Goal: Information Seeking & Learning: Compare options

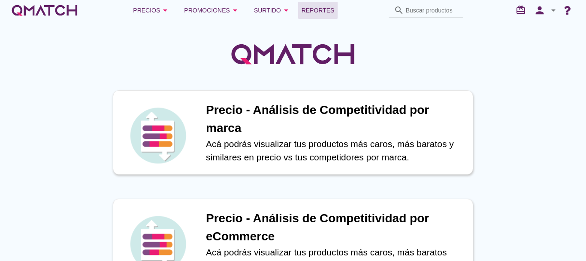
click at [319, 5] on span "Reportes" at bounding box center [318, 10] width 33 height 10
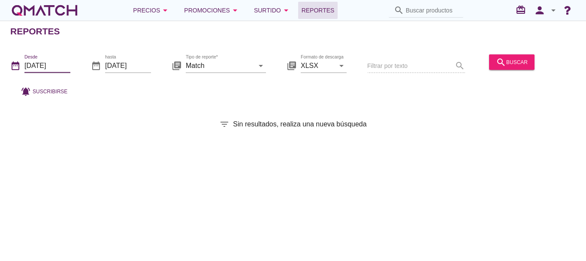
click at [64, 61] on input "2025-08-01" at bounding box center [47, 65] width 46 height 14
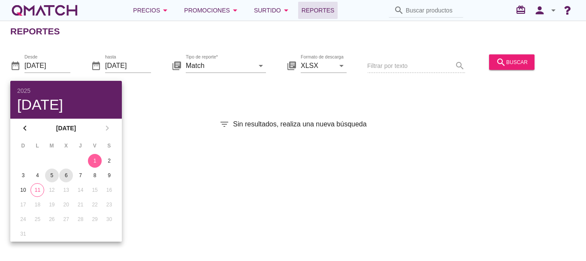
drag, startPoint x: 55, startPoint y: 176, endPoint x: 73, endPoint y: 176, distance: 18.0
click at [73, 176] on tr "3 4 5 6 7 8 9" at bounding box center [66, 175] width 100 height 14
click at [71, 174] on div "6" at bounding box center [66, 175] width 14 height 8
click at [519, 63] on div "search buscar" at bounding box center [512, 62] width 32 height 10
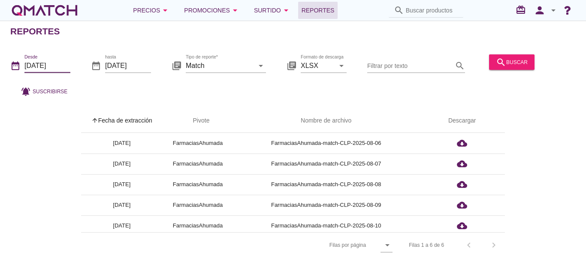
click at [46, 65] on input "2025-08-06" at bounding box center [47, 65] width 46 height 14
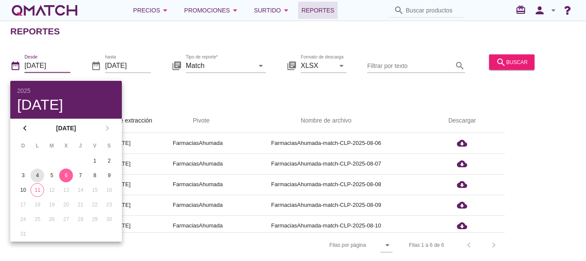
click at [34, 178] on div "4" at bounding box center [37, 175] width 14 height 8
type input "2025-08-04"
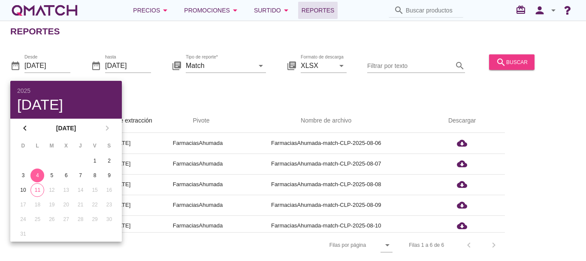
click at [510, 63] on div "search buscar" at bounding box center [512, 62] width 32 height 10
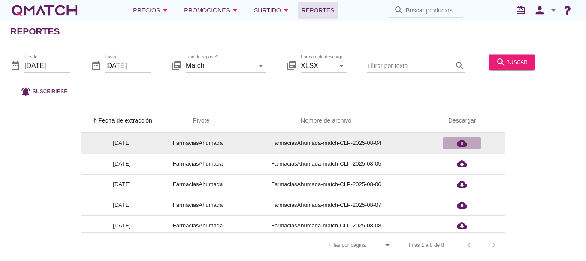
click at [460, 141] on icon "cloud_download" at bounding box center [462, 143] width 10 height 10
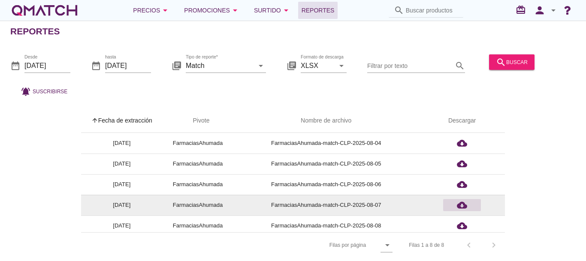
drag, startPoint x: 395, startPoint y: 206, endPoint x: 459, endPoint y: 206, distance: 64.0
click at [459, 206] on tr "2025-08-07 FarmaciasAhumada FarmaciasAhumada-match-CLP-2025-08-07 cloud_download" at bounding box center [293, 204] width 425 height 21
click at [459, 206] on icon "cloud_download" at bounding box center [462, 205] width 10 height 10
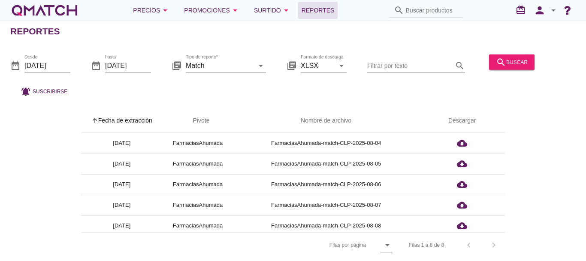
click at [33, 203] on div "arrow_upward Fecha de extracción arrow_upward Pivote Nombre de archivo Descarga…" at bounding box center [293, 183] width 566 height 149
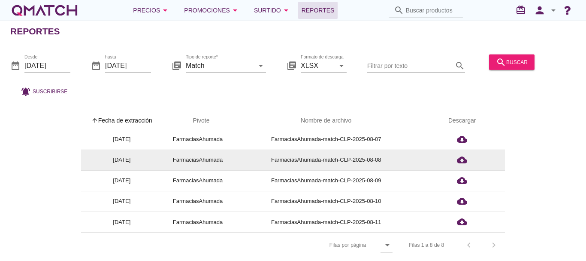
scroll to position [4, 0]
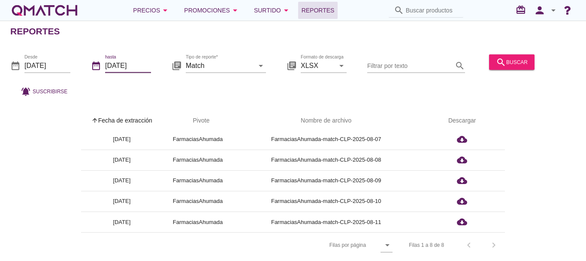
click at [143, 62] on input "[DATE]" at bounding box center [128, 65] width 46 height 14
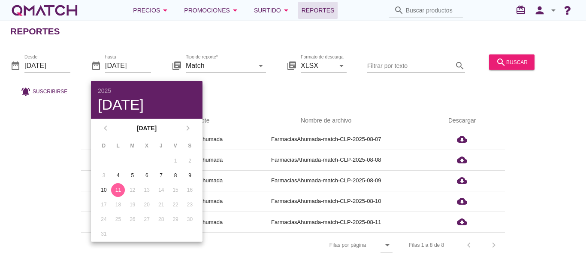
click at [28, 180] on div "arrow_upward Fecha de extracción arrow_upward Pivote Nombre de archivo Descarga…" at bounding box center [293, 183] width 566 height 149
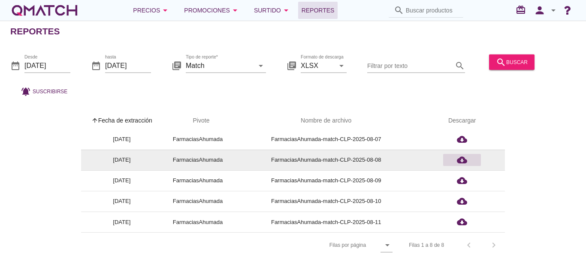
click at [462, 156] on icon "cloud_download" at bounding box center [462, 160] width 10 height 10
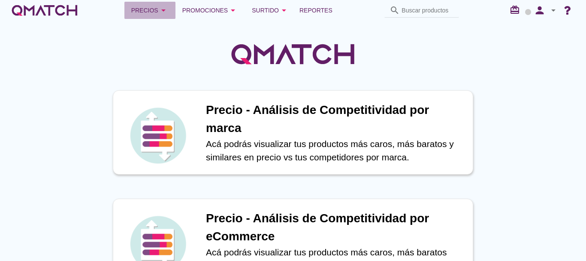
click at [139, 11] on div "Precios arrow_drop_down" at bounding box center [149, 10] width 37 height 10
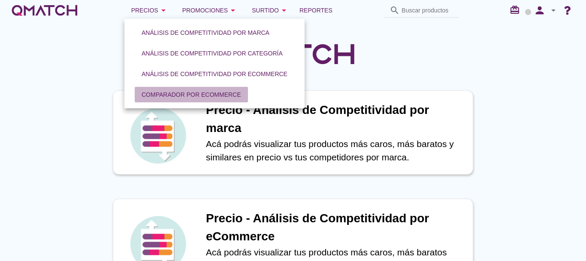
click at [160, 93] on div "Comparador por eCommerce" at bounding box center [192, 94] width 100 height 9
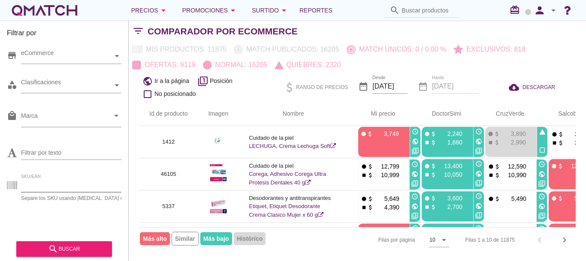
click at [58, 184] on input "SKU/EAN" at bounding box center [78, 185] width 115 height 14
click at [28, 248] on div "search buscar" at bounding box center [64, 248] width 82 height 10
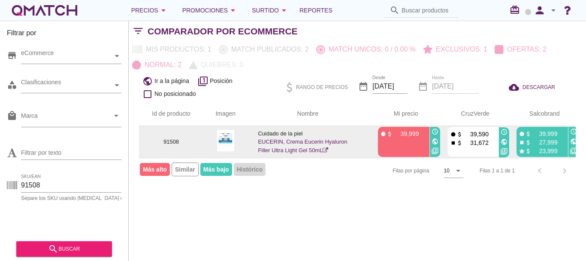
click at [325, 142] on link "EUCERIN, Crema Eucerin Hyaluron Filler Ultra Light Gel 50mL" at bounding box center [302, 145] width 89 height 15
click at [435, 142] on icon "public" at bounding box center [435, 141] width 7 height 7
click at [505, 143] on icon "public" at bounding box center [504, 141] width 7 height 7
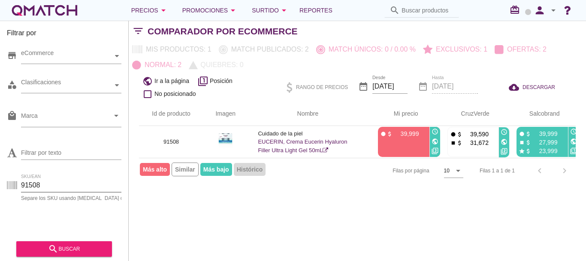
drag, startPoint x: 72, startPoint y: 184, endPoint x: -57, endPoint y: 183, distance: 128.4
click at [0, 183] on html "5 10 15 20 25 50 11-08-2025, 6:07:31 am 11-08-2025, 6:26:52 am 11-08-2025, 7:07…" at bounding box center [293, 130] width 586 height 261
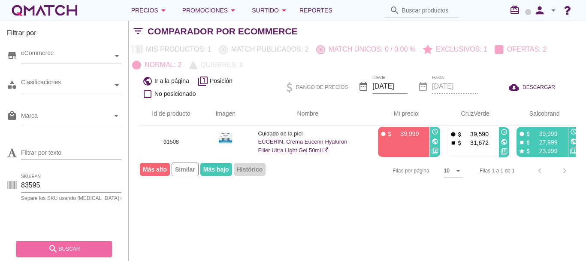
click at [84, 249] on div "search buscar" at bounding box center [64, 248] width 82 height 10
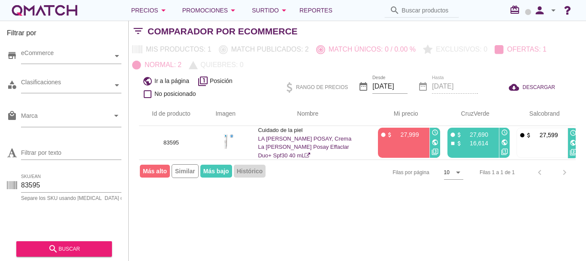
scroll to position [0, 3]
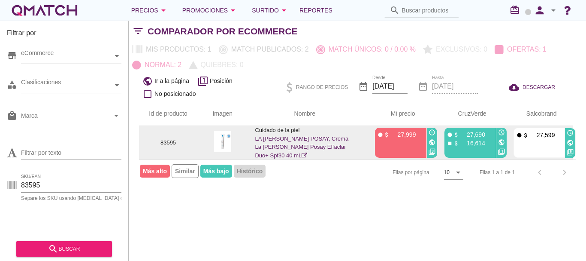
click at [571, 143] on icon "public" at bounding box center [570, 142] width 7 height 7
click at [432, 140] on icon "public" at bounding box center [432, 142] width 7 height 7
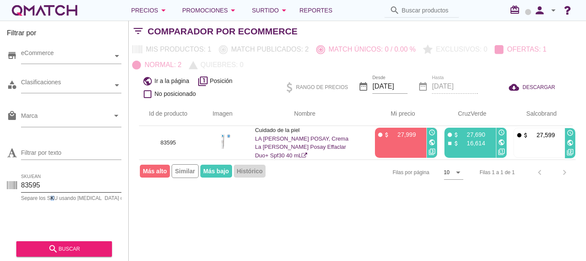
drag, startPoint x: 52, startPoint y: 197, endPoint x: 49, endPoint y: 184, distance: 13.9
click at [48, 191] on div "SKU/EAN 83595 Separe los SKU usando coma o espacio" at bounding box center [78, 189] width 115 height 22
drag, startPoint x: 49, startPoint y: 183, endPoint x: -11, endPoint y: 183, distance: 60.1
click at [0, 183] on html "5 10 15 20 25 50 11-08-2025, 6:07:45 am 11-08-2025, 6:26:58 am 11-08-2025, 7:07…" at bounding box center [293, 130] width 586 height 261
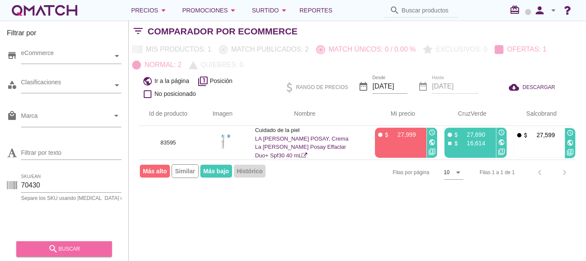
click at [56, 253] on icon "search" at bounding box center [53, 248] width 10 height 10
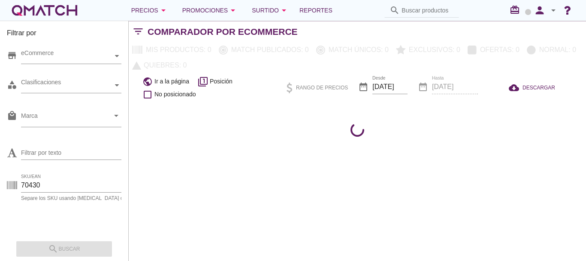
scroll to position [0, 0]
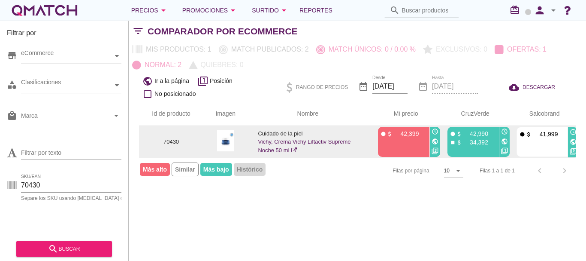
click at [575, 143] on icon "public" at bounding box center [573, 141] width 7 height 7
click at [436, 140] on icon "public" at bounding box center [435, 141] width 7 height 7
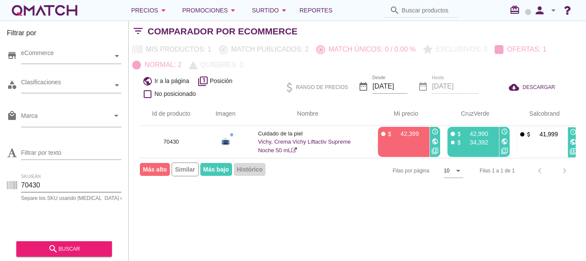
drag, startPoint x: 89, startPoint y: 183, endPoint x: 0, endPoint y: 179, distance: 89.4
click at [0, 179] on div "Filtrar por store eCommerce category Clasificaciones local_mall Marca arrow_dro…" at bounding box center [64, 141] width 129 height 240
click at [60, 252] on div "search buscar" at bounding box center [64, 248] width 82 height 10
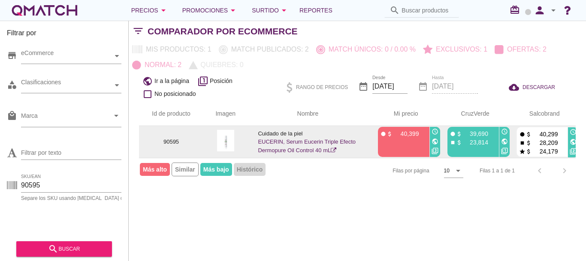
click at [434, 141] on icon "public" at bounding box center [435, 141] width 7 height 7
click at [572, 141] on icon "public" at bounding box center [573, 141] width 7 height 7
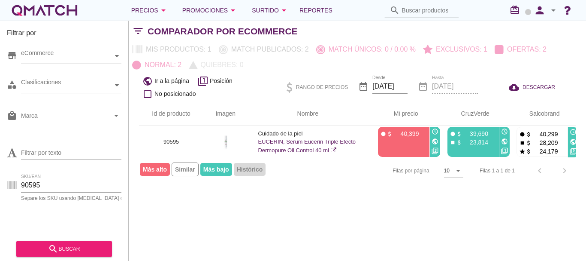
click at [0, 179] on html "5 10 15 20 25 50 11-08-2025, 6:07:37 am 11-08-2025, 6:27:15 am 11-08-2025, 7:07…" at bounding box center [293, 130] width 586 height 261
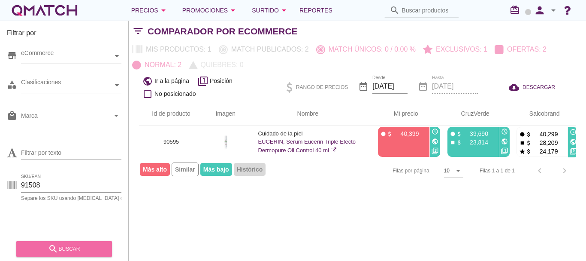
click at [51, 246] on icon "search" at bounding box center [53, 248] width 10 height 10
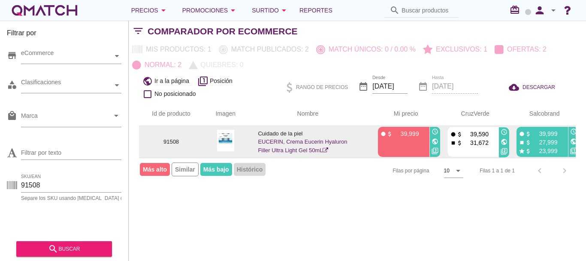
click at [574, 142] on icon "public" at bounding box center [573, 141] width 7 height 7
click at [435, 142] on icon "public" at bounding box center [435, 141] width 7 height 7
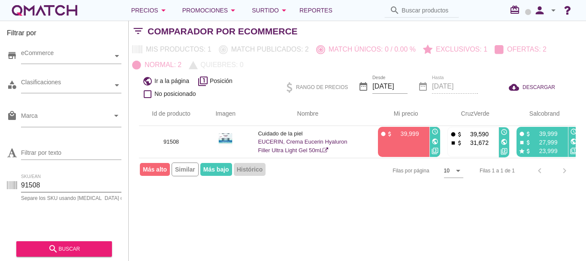
drag, startPoint x: 63, startPoint y: 181, endPoint x: -21, endPoint y: 186, distance: 84.3
click at [0, 186] on html "5 10 15 20 25 50 11-08-2025, 6:07:31 am 11-08-2025, 6:26:52 am 11-08-2025, 7:07…" at bounding box center [293, 130] width 586 height 261
type input "41956"
click at [52, 252] on icon "search" at bounding box center [53, 248] width 10 height 10
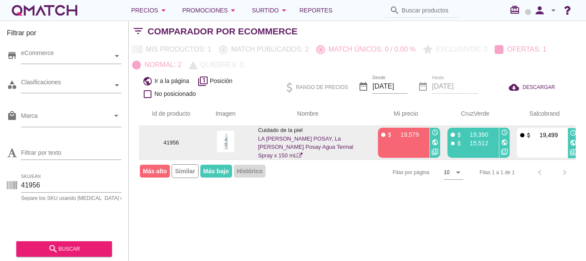
click at [506, 144] on icon "public" at bounding box center [504, 142] width 7 height 7
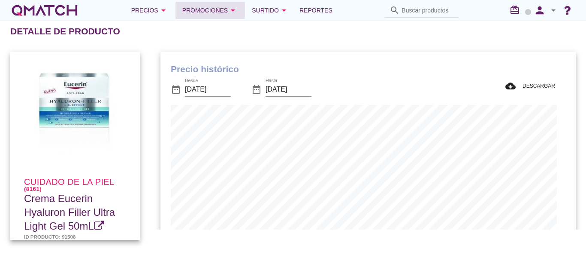
scroll to position [282, 407]
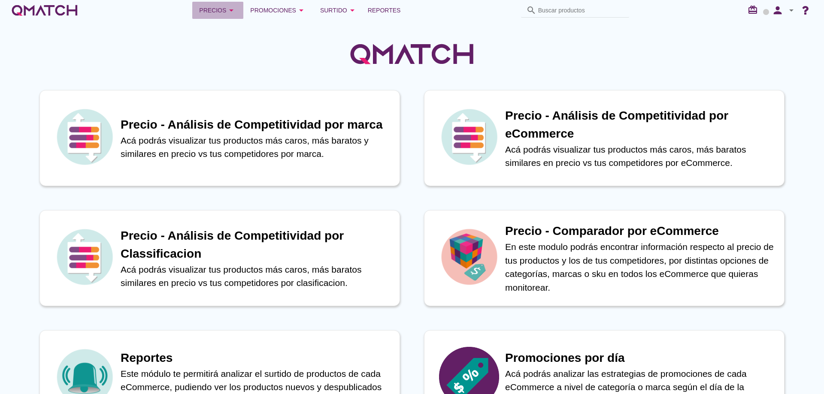
click at [228, 18] on button "Precios arrow_drop_down" at bounding box center [217, 10] width 51 height 17
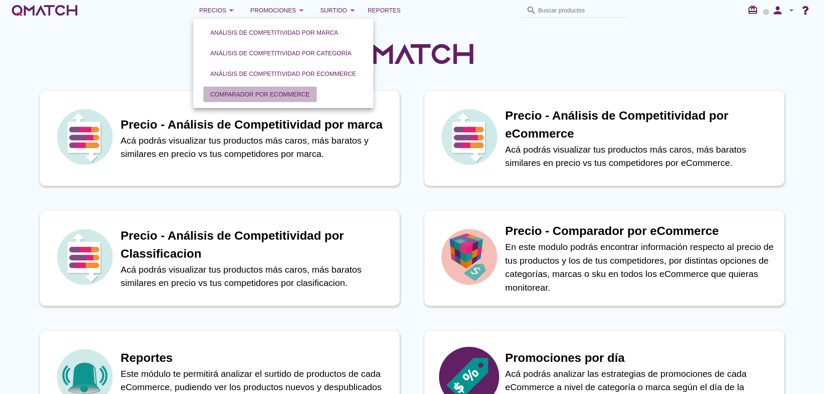
click at [243, 96] on div "Comparador por eCommerce" at bounding box center [260, 94] width 100 height 9
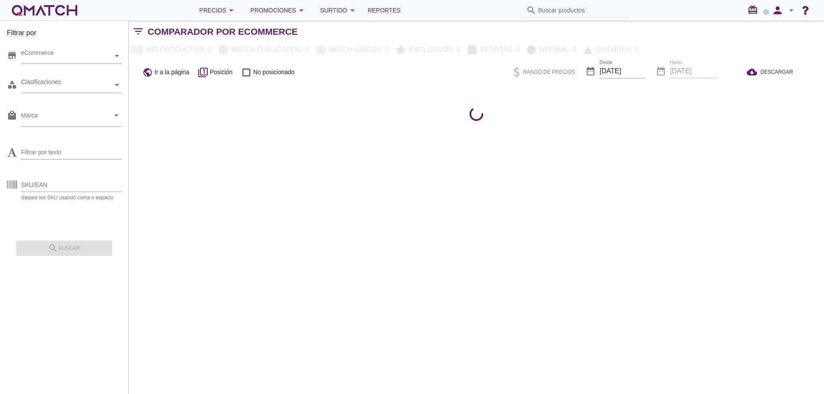
click at [67, 175] on div "SKU/EAN Separe los SKU usando coma o espacio" at bounding box center [64, 186] width 115 height 27
click at [60, 181] on input "SKU/EAN" at bounding box center [71, 185] width 100 height 14
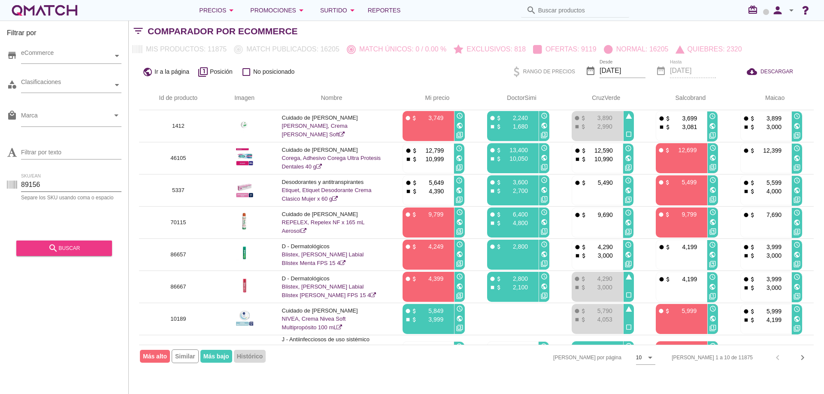
click at [65, 245] on div "search buscar" at bounding box center [64, 248] width 82 height 10
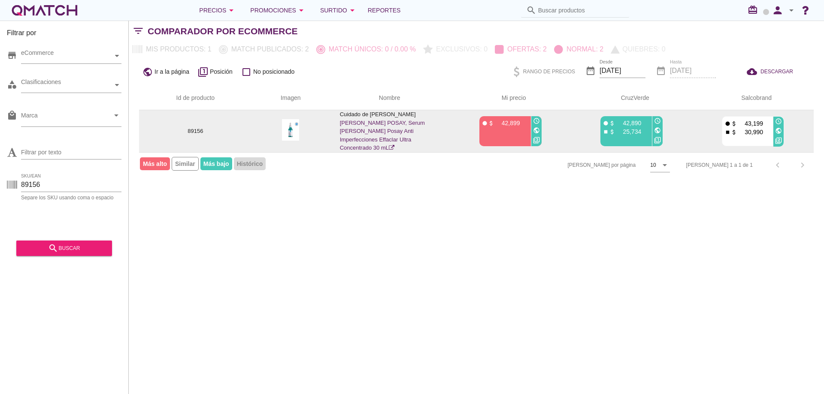
click at [659, 127] on icon "public" at bounding box center [657, 130] width 7 height 7
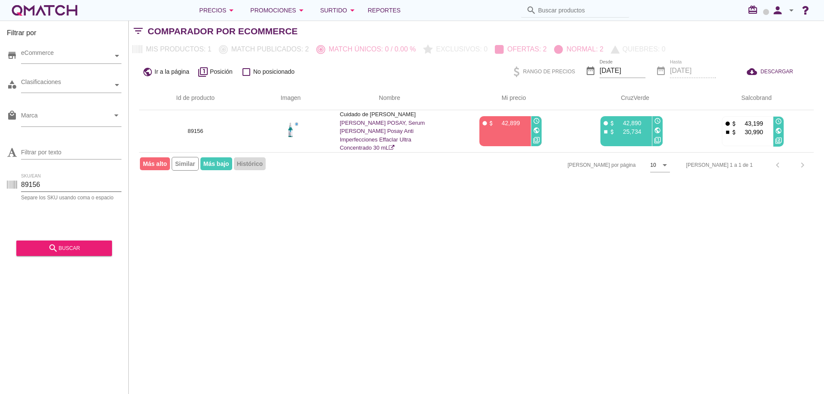
drag, startPoint x: 90, startPoint y: 188, endPoint x: 0, endPoint y: 184, distance: 89.8
click at [0, 184] on div "Filtrar por store eCommerce category Clasificaciones local_mall Marca arrow_dro…" at bounding box center [64, 208] width 129 height 374
click at [52, 238] on div "search buscar" at bounding box center [64, 245] width 96 height 21
click at [62, 246] on div "search buscar" at bounding box center [64, 248] width 82 height 10
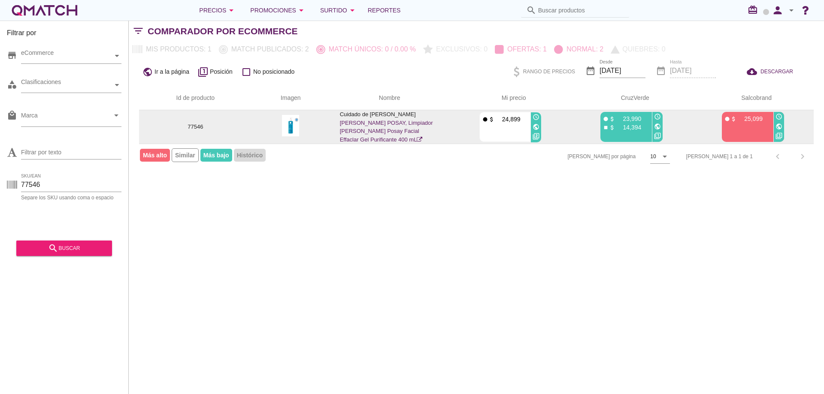
click at [537, 125] on icon "public" at bounding box center [536, 127] width 7 height 7
click at [659, 128] on icon "public" at bounding box center [657, 126] width 7 height 7
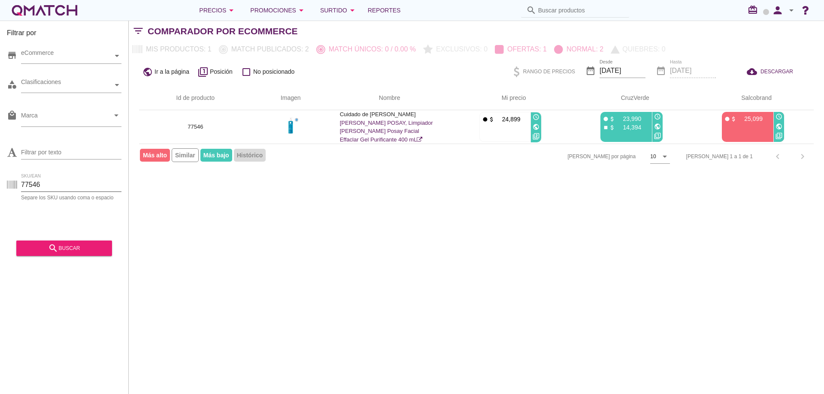
drag, startPoint x: 82, startPoint y: 182, endPoint x: 22, endPoint y: 182, distance: 59.2
click at [22, 182] on input "77546" at bounding box center [71, 185] width 100 height 14
click at [46, 240] on div "search buscar" at bounding box center [64, 245] width 96 height 21
click at [46, 251] on div "search buscar" at bounding box center [64, 248] width 82 height 10
click at [64, 246] on div "search buscar" at bounding box center [64, 248] width 82 height 10
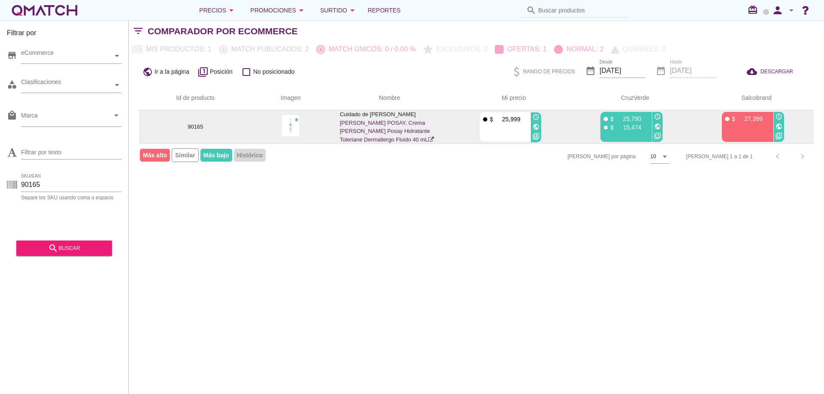
click at [657, 130] on div "public" at bounding box center [657, 127] width 10 height 10
click at [658, 128] on icon "public" at bounding box center [657, 126] width 7 height 7
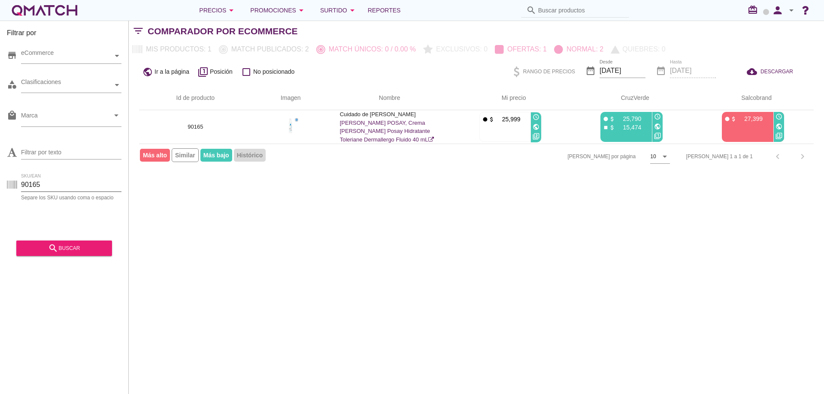
drag, startPoint x: 53, startPoint y: 183, endPoint x: 0, endPoint y: 183, distance: 52.8
click at [0, 183] on div "Filtrar por store eCommerce category Clasificaciones local_mall Marca arrow_dro…" at bounding box center [64, 208] width 129 height 374
click at [41, 249] on div "search buscar" at bounding box center [64, 248] width 82 height 10
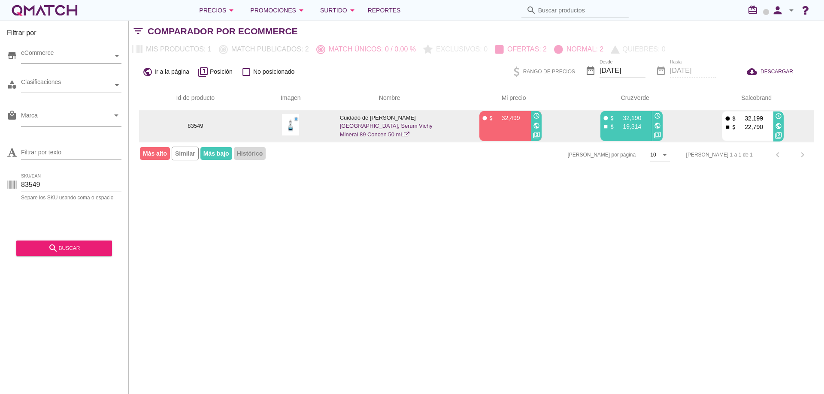
click at [657, 127] on icon "public" at bounding box center [657, 125] width 7 height 7
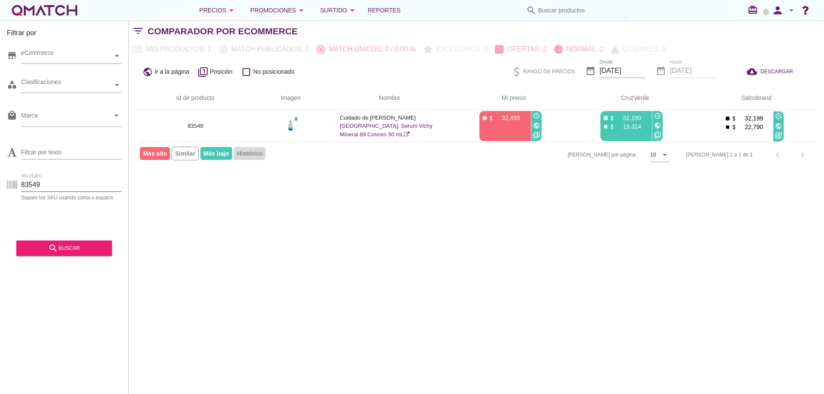
drag, startPoint x: 56, startPoint y: 188, endPoint x: 0, endPoint y: 184, distance: 56.4
click at [0, 184] on div "Filtrar por store eCommerce category Clasificaciones local_mall Marca arrow_dro…" at bounding box center [64, 208] width 129 height 374
click at [68, 246] on div "search buscar" at bounding box center [64, 248] width 82 height 10
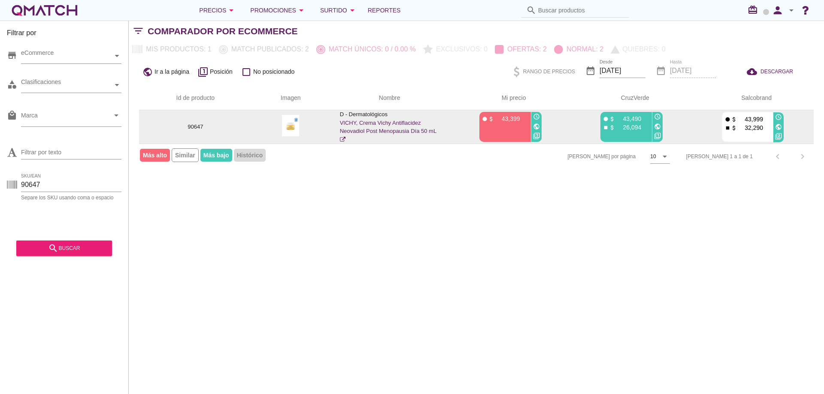
click at [660, 127] on icon "public" at bounding box center [657, 126] width 7 height 7
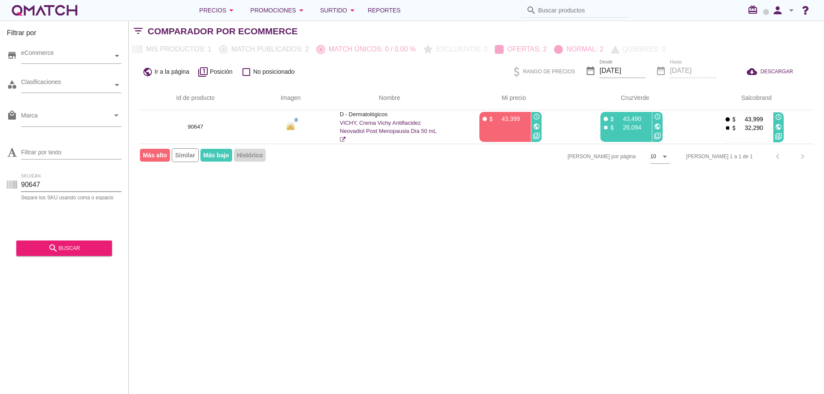
drag, startPoint x: 88, startPoint y: 185, endPoint x: 0, endPoint y: 188, distance: 88.5
click at [0, 188] on div "Filtrar por store eCommerce category Clasificaciones local_mall Marca arrow_dro…" at bounding box center [64, 208] width 129 height 374
click at [51, 250] on icon "search" at bounding box center [53, 248] width 10 height 10
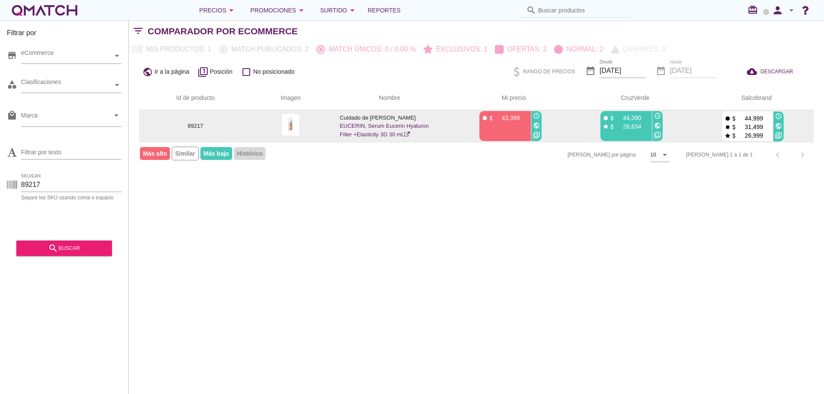
click at [659, 124] on icon "public" at bounding box center [657, 125] width 7 height 7
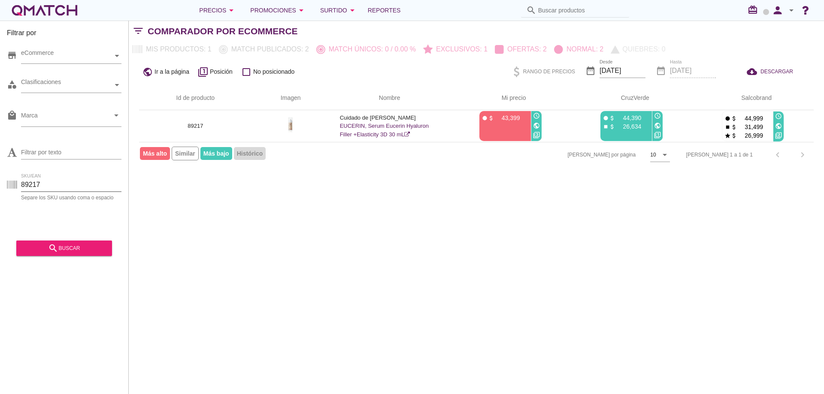
drag, startPoint x: 83, startPoint y: 186, endPoint x: 28, endPoint y: 190, distance: 54.7
click at [28, 190] on input "89217" at bounding box center [71, 185] width 100 height 14
click at [58, 248] on icon "search" at bounding box center [53, 248] width 10 height 10
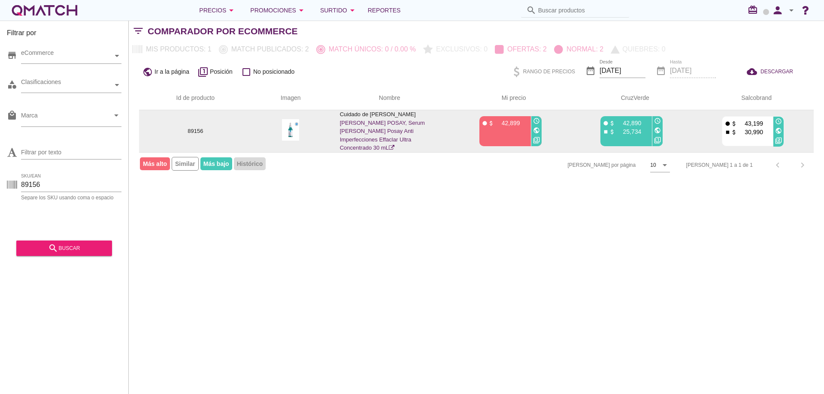
click at [658, 127] on icon "public" at bounding box center [657, 130] width 7 height 7
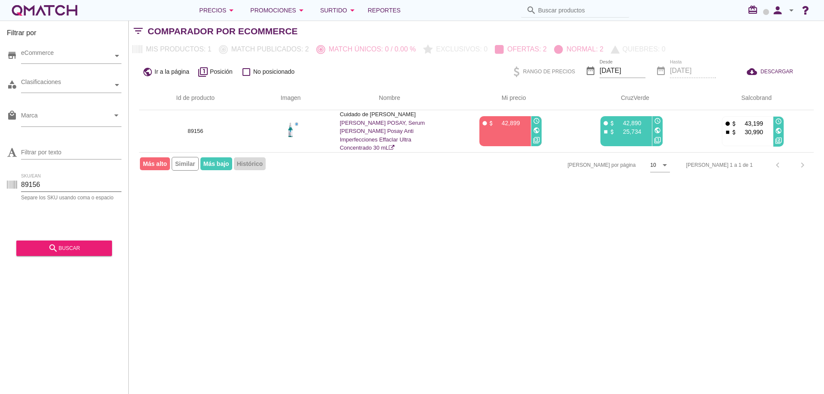
drag, startPoint x: 22, startPoint y: 185, endPoint x: 161, endPoint y: 191, distance: 139.2
click at [161, 191] on div "Filtrar por store eCommerce category Clasificaciones local_mall Marca arrow_dro…" at bounding box center [476, 208] width 695 height 374
click at [94, 246] on div "search buscar" at bounding box center [64, 248] width 82 height 10
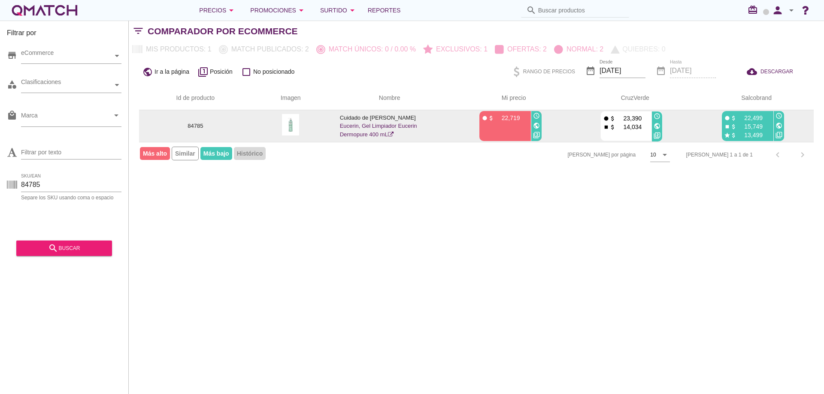
click at [656, 127] on icon "public" at bounding box center [657, 126] width 7 height 7
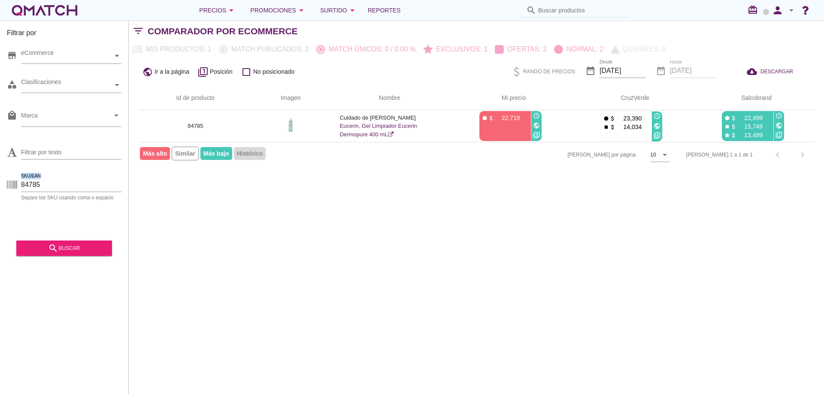
drag, startPoint x: 83, startPoint y: 168, endPoint x: 61, endPoint y: 175, distance: 22.9
click at [61, 175] on div "SKU/EAN 84785 Separe los SKU usando coma o espacio" at bounding box center [64, 184] width 115 height 33
click at [49, 185] on input "84785" at bounding box center [71, 185] width 100 height 14
drag, startPoint x: 49, startPoint y: 186, endPoint x: 6, endPoint y: 180, distance: 43.8
click at [6, 180] on div "Filtrar por store eCommerce category Clasificaciones local_mall Marca arrow_dro…" at bounding box center [64, 208] width 129 height 374
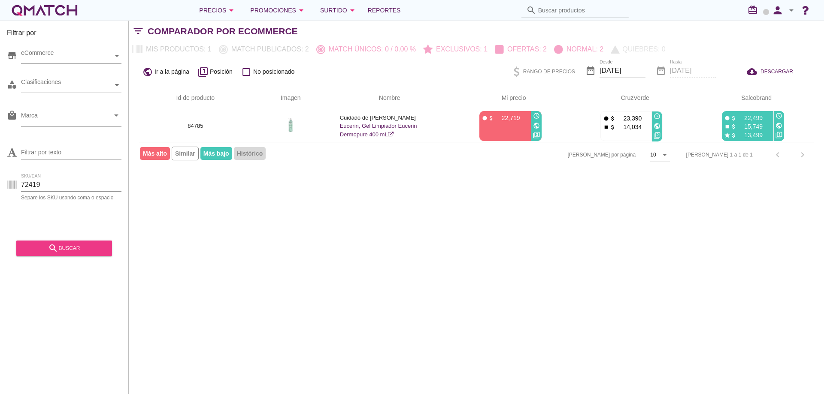
click at [50, 245] on icon "search" at bounding box center [53, 248] width 10 height 10
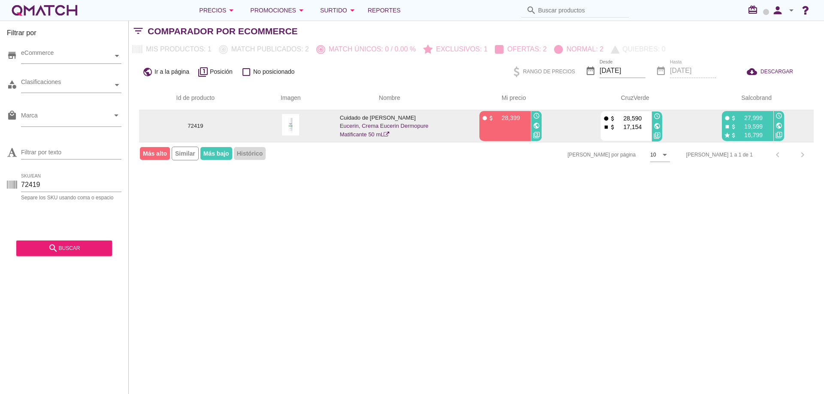
click at [658, 123] on icon "public" at bounding box center [657, 126] width 7 height 7
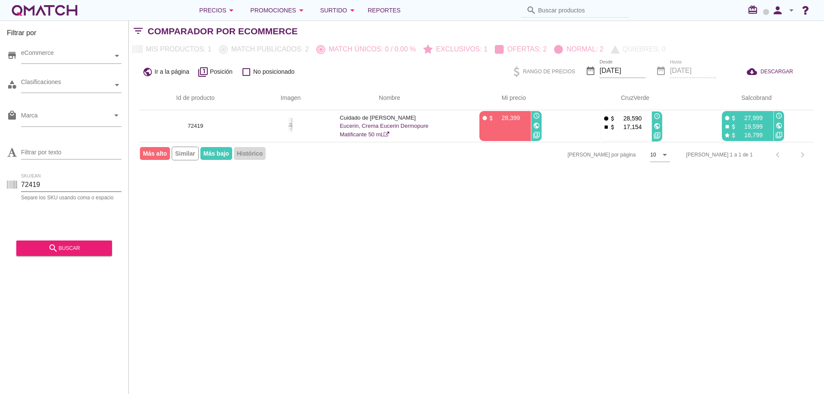
drag, startPoint x: 58, startPoint y: 182, endPoint x: 0, endPoint y: 177, distance: 58.5
click at [0, 179] on div "Filtrar por store eCommerce category Clasificaciones local_mall Marca arrow_dro…" at bounding box center [64, 208] width 129 height 374
type input "90595"
click at [63, 244] on div "search buscar" at bounding box center [64, 248] width 82 height 10
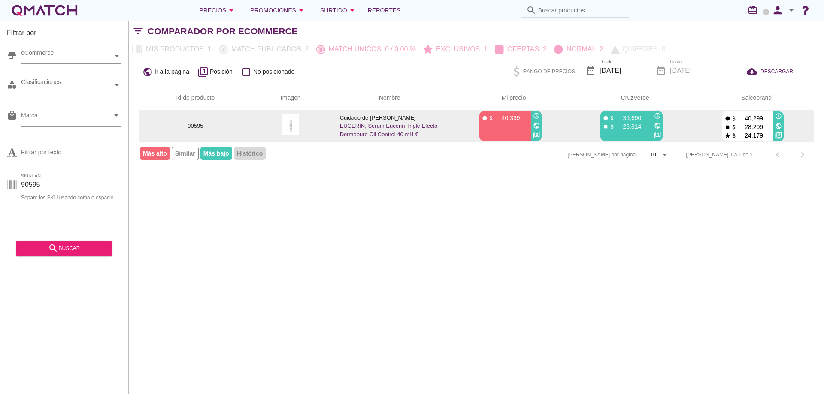
click at [657, 123] on icon "public" at bounding box center [657, 125] width 7 height 7
